Goal: Communication & Community: Share content

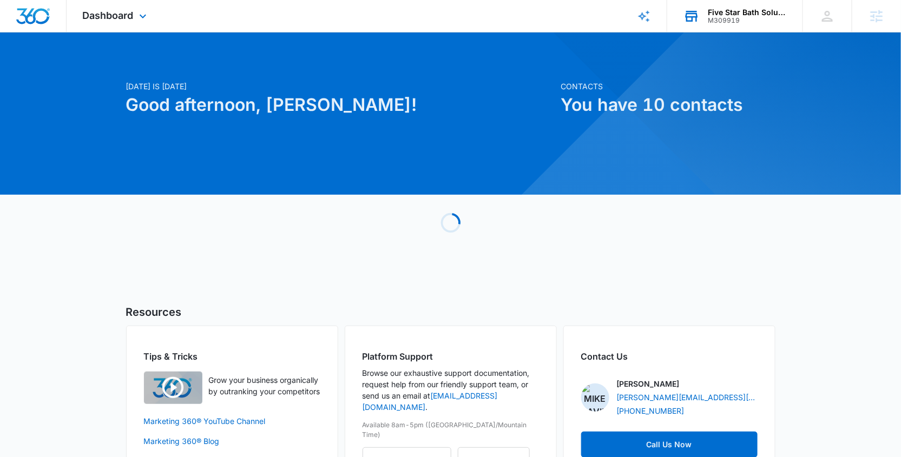
click at [742, 21] on div "M309919" at bounding box center [747, 21] width 79 height 8
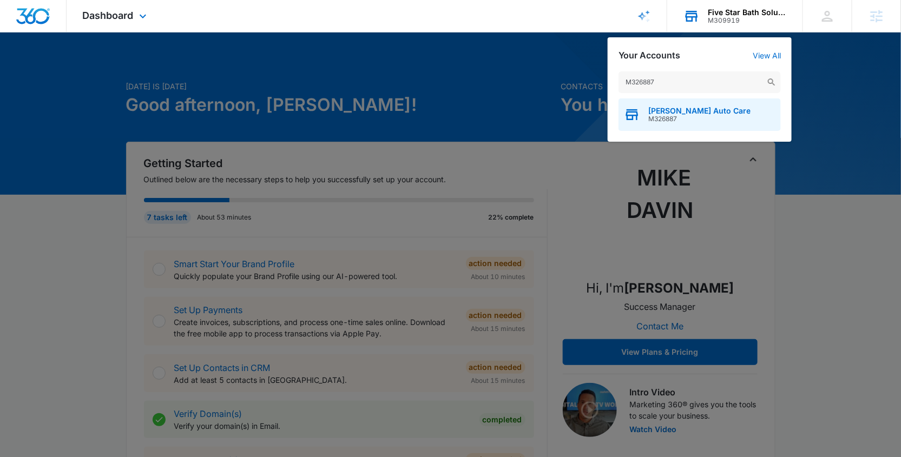
type input "M326887"
click at [696, 126] on div "[PERSON_NAME] Auto Care M326887" at bounding box center [700, 115] width 162 height 32
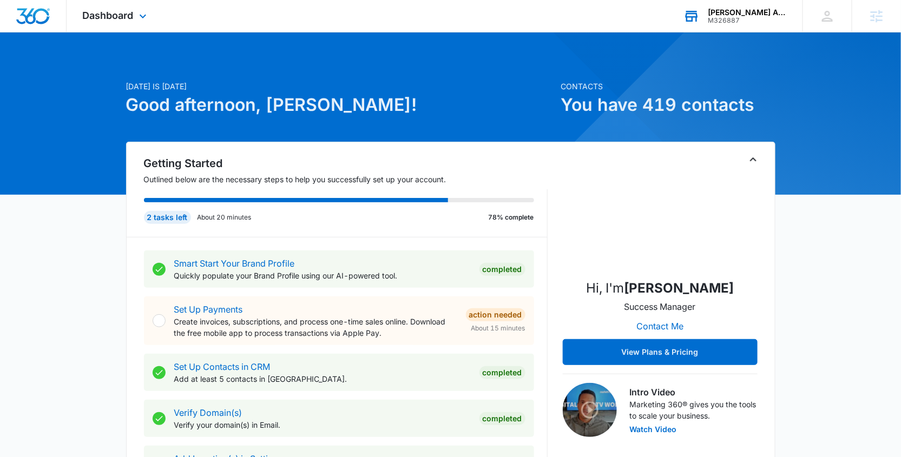
drag, startPoint x: 130, startPoint y: 6, endPoint x: 153, endPoint y: 29, distance: 32.9
click at [130, 6] on div "Dashboard Apps Reputation Websites Forms CRM Email Social Content Ads Intellige…" at bounding box center [116, 16] width 99 height 32
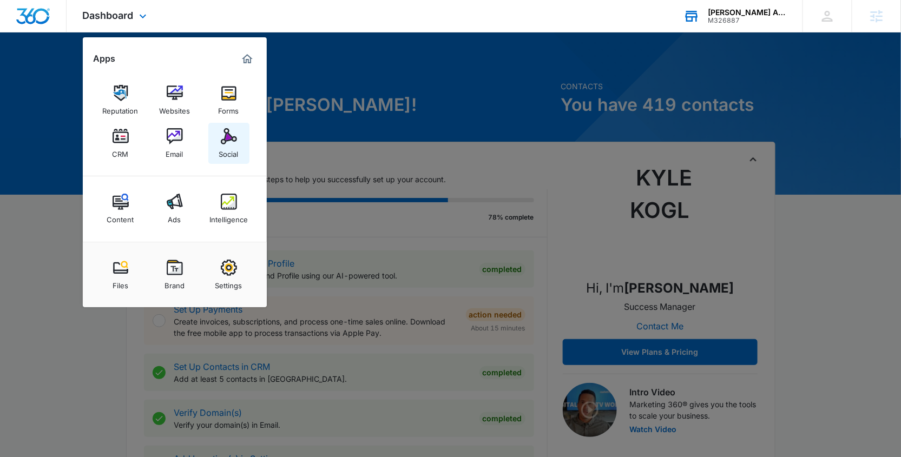
click at [212, 137] on link "Social" at bounding box center [228, 143] width 41 height 41
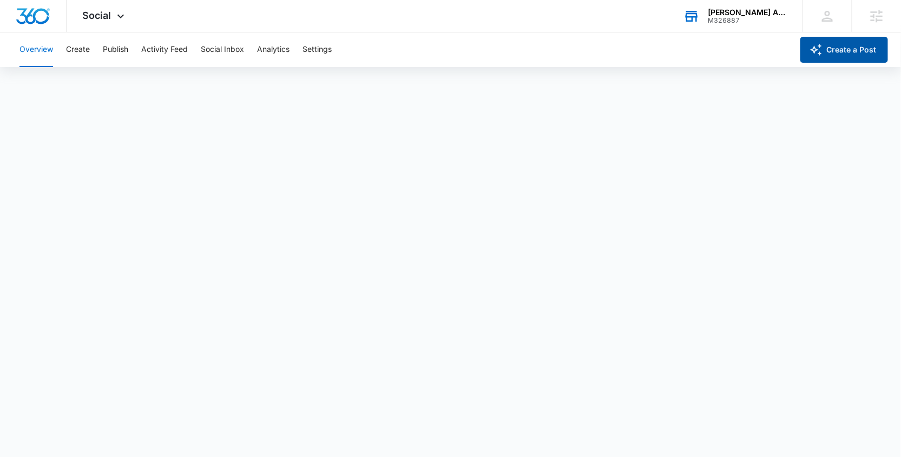
click at [847, 57] on button "Create a Post" at bounding box center [845, 50] width 88 height 26
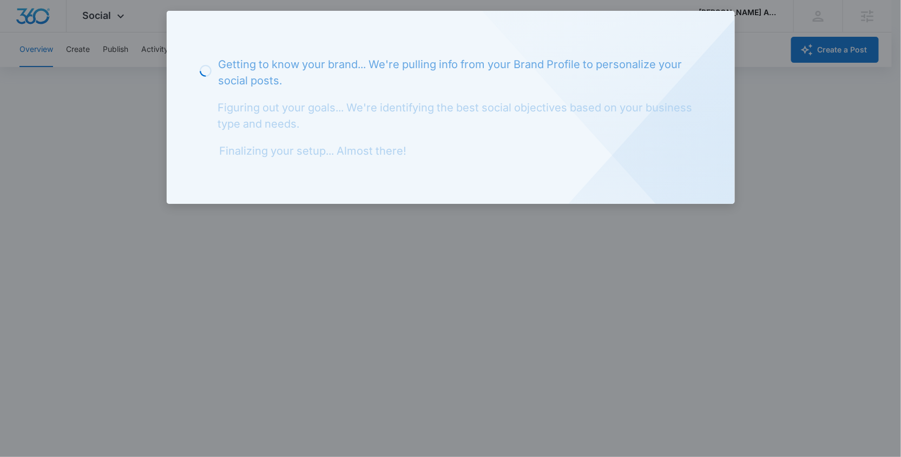
click at [115, 88] on div at bounding box center [450, 228] width 901 height 457
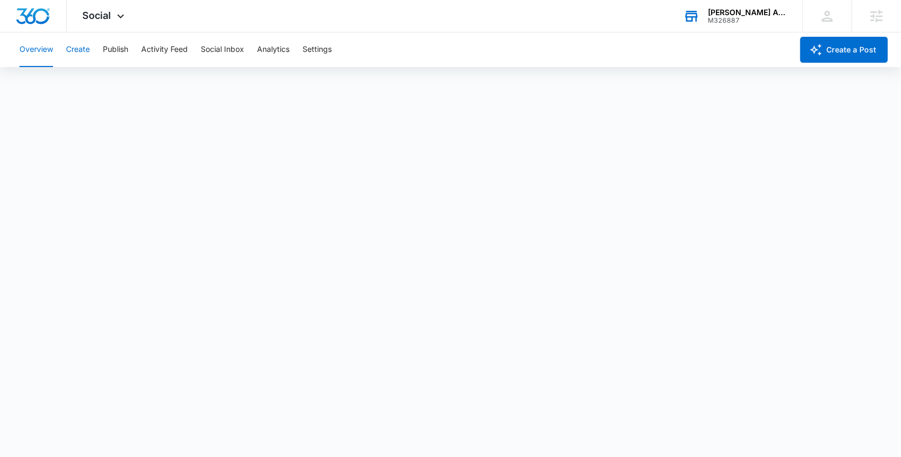
click at [81, 56] on button "Create" at bounding box center [78, 49] width 24 height 35
click at [109, 55] on button "Publish" at bounding box center [115, 49] width 25 height 35
click at [84, 52] on button "Create" at bounding box center [78, 49] width 24 height 35
click at [113, 84] on button "Approvals" at bounding box center [106, 83] width 36 height 30
click at [121, 49] on button "Publish" at bounding box center [115, 49] width 25 height 35
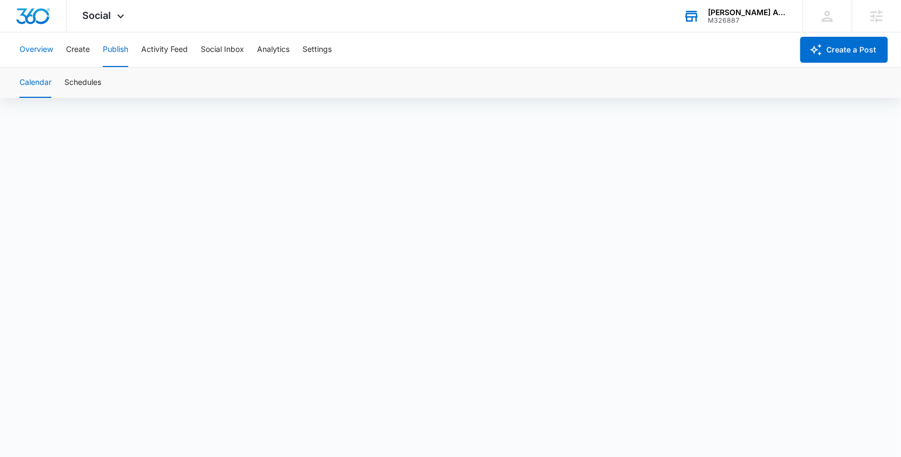
click at [42, 48] on button "Overview" at bounding box center [36, 49] width 34 height 35
